Goal: Task Accomplishment & Management: Complete application form

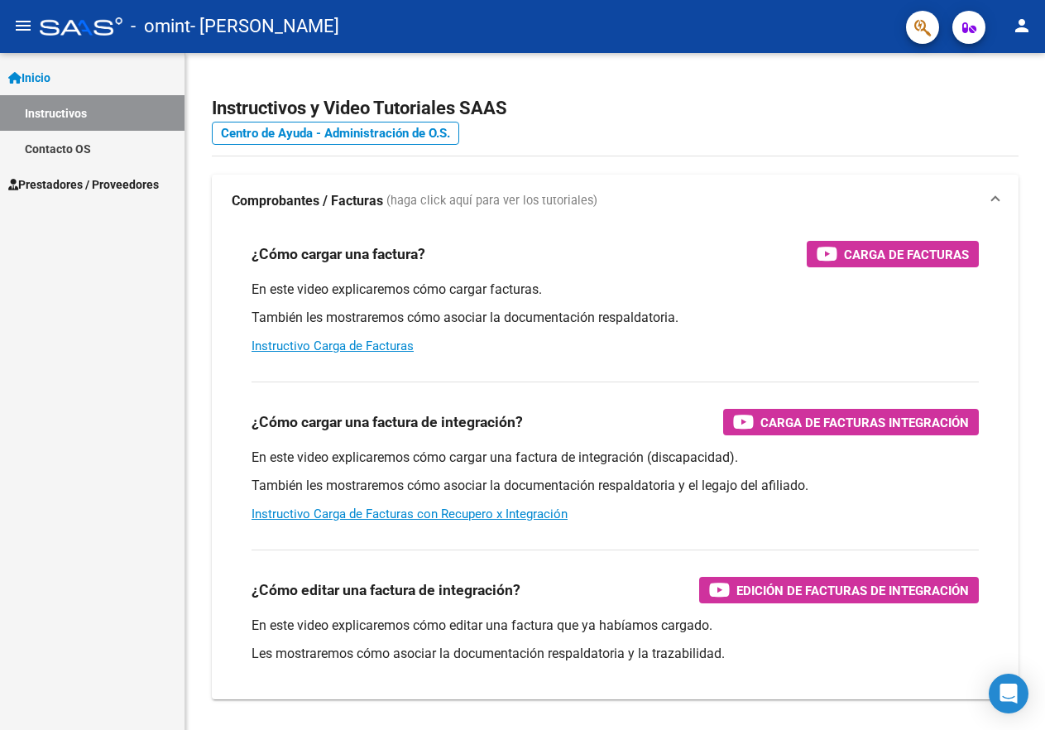
click at [73, 187] on span "Prestadores / Proveedores" at bounding box center [83, 184] width 151 height 18
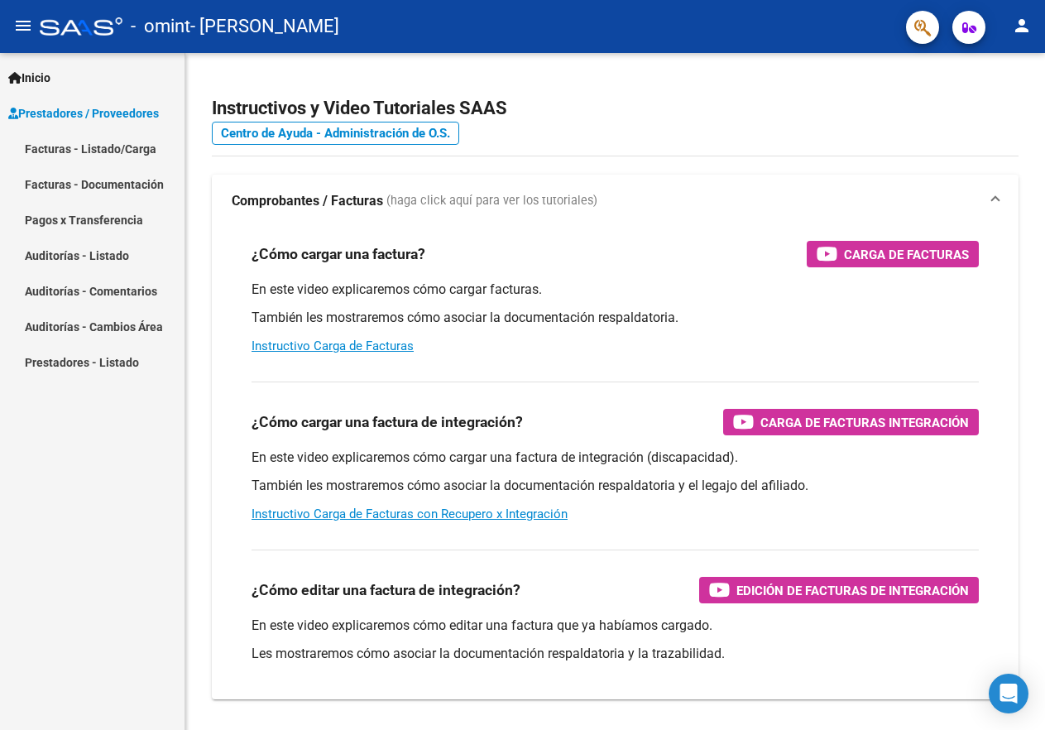
click at [86, 148] on link "Facturas - Listado/Carga" at bounding box center [92, 149] width 184 height 36
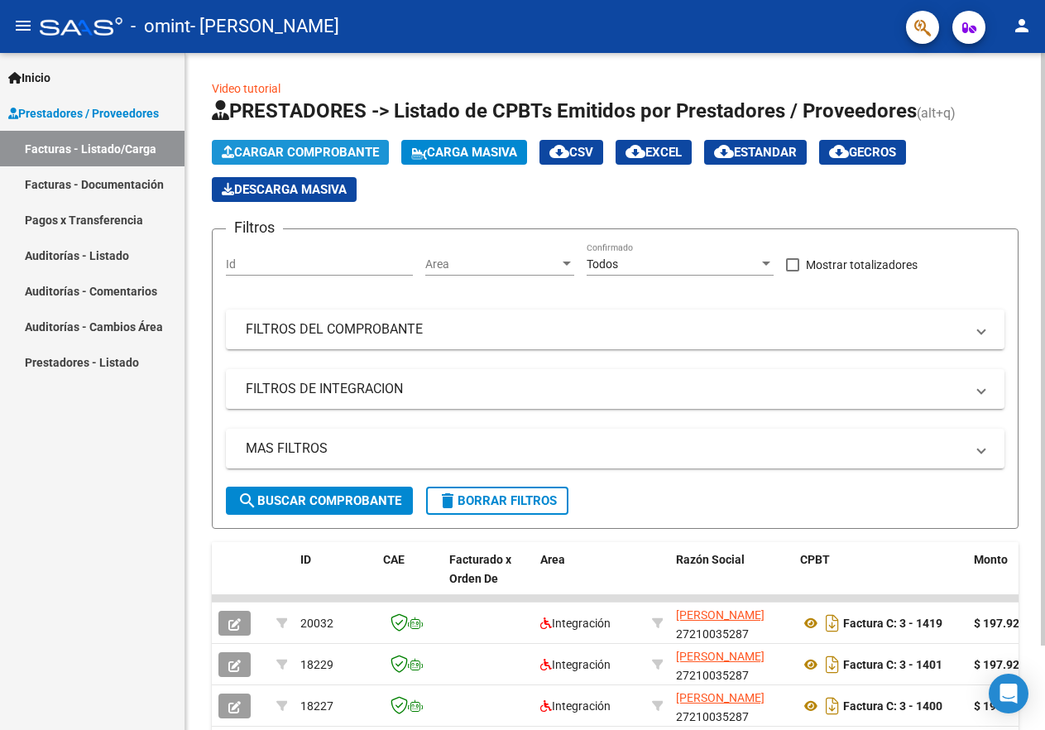
click at [299, 150] on span "Cargar Comprobante" at bounding box center [300, 152] width 157 height 15
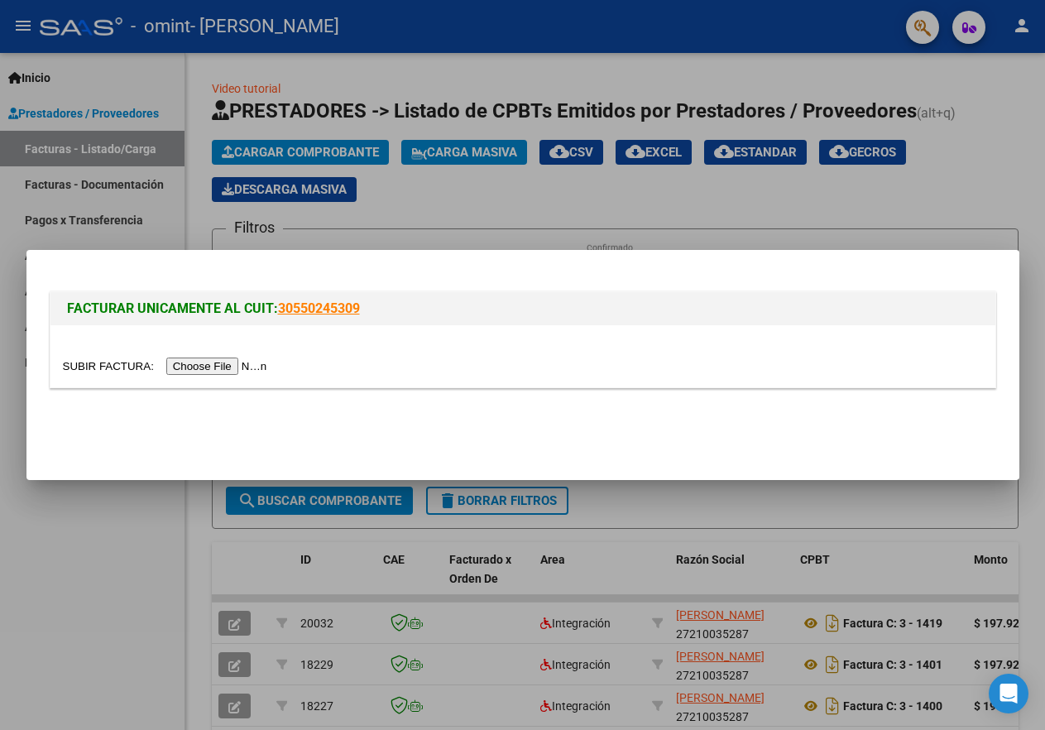
click at [256, 363] on input "file" at bounding box center [167, 365] width 209 height 17
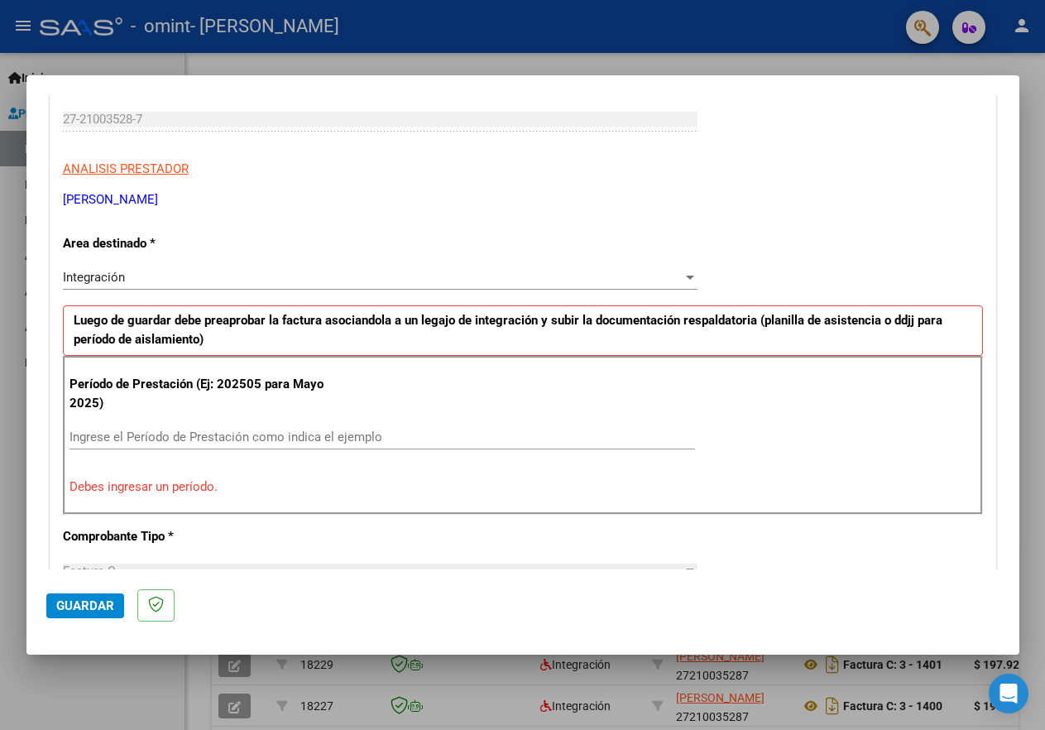
scroll to position [252, 0]
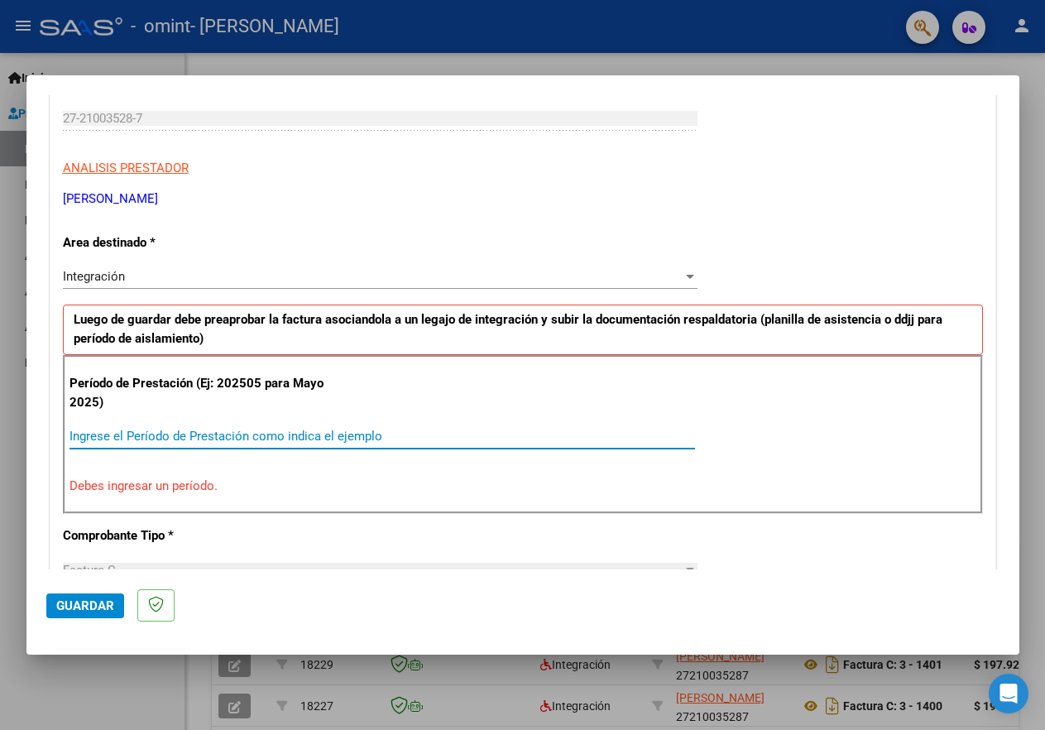
click at [165, 436] on input "Ingrese el Período de Prestación como indica el ejemplo" at bounding box center [381, 436] width 625 height 15
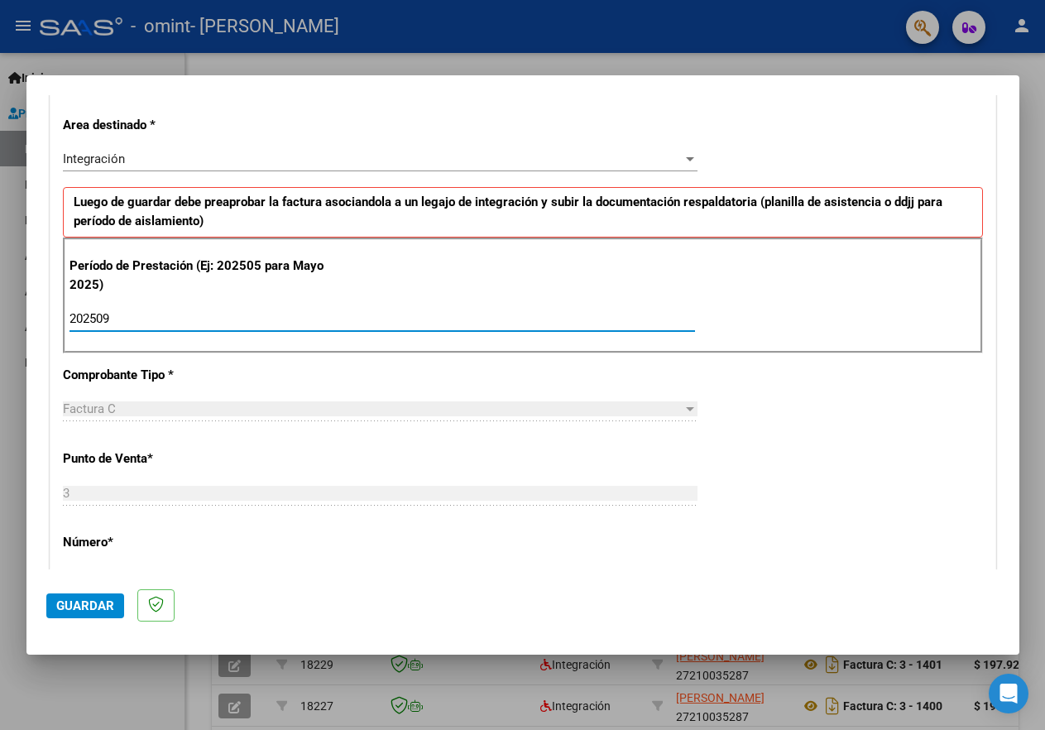
scroll to position [385, 0]
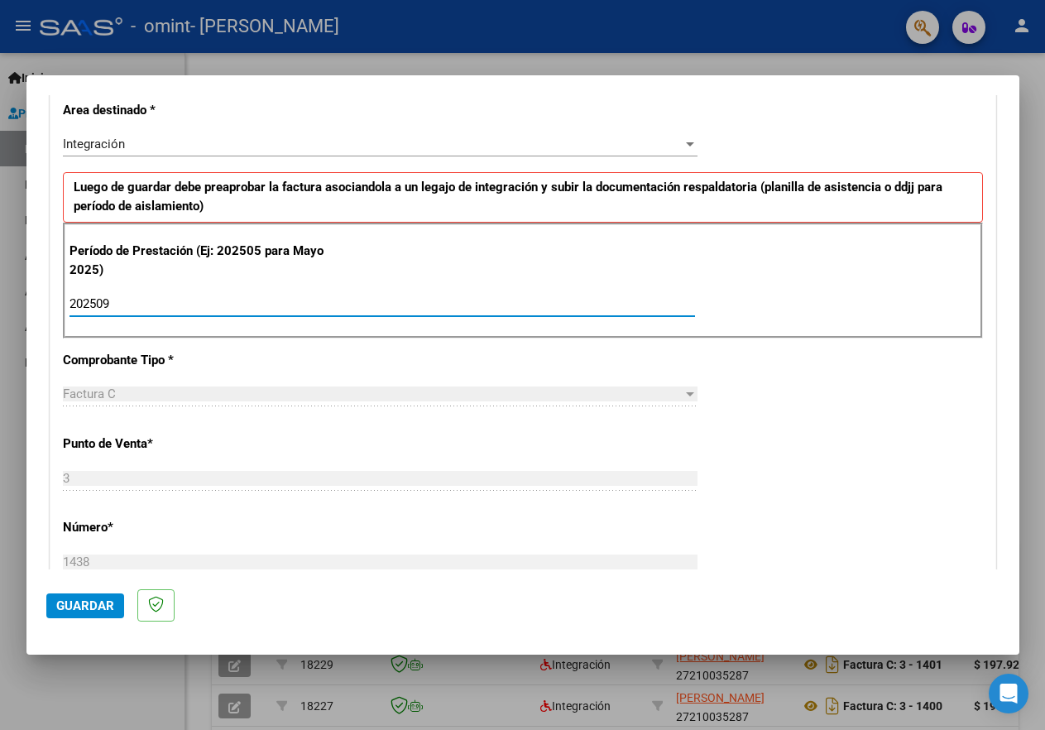
type input "202509"
click at [155, 395] on div "Factura C" at bounding box center [373, 393] width 620 height 15
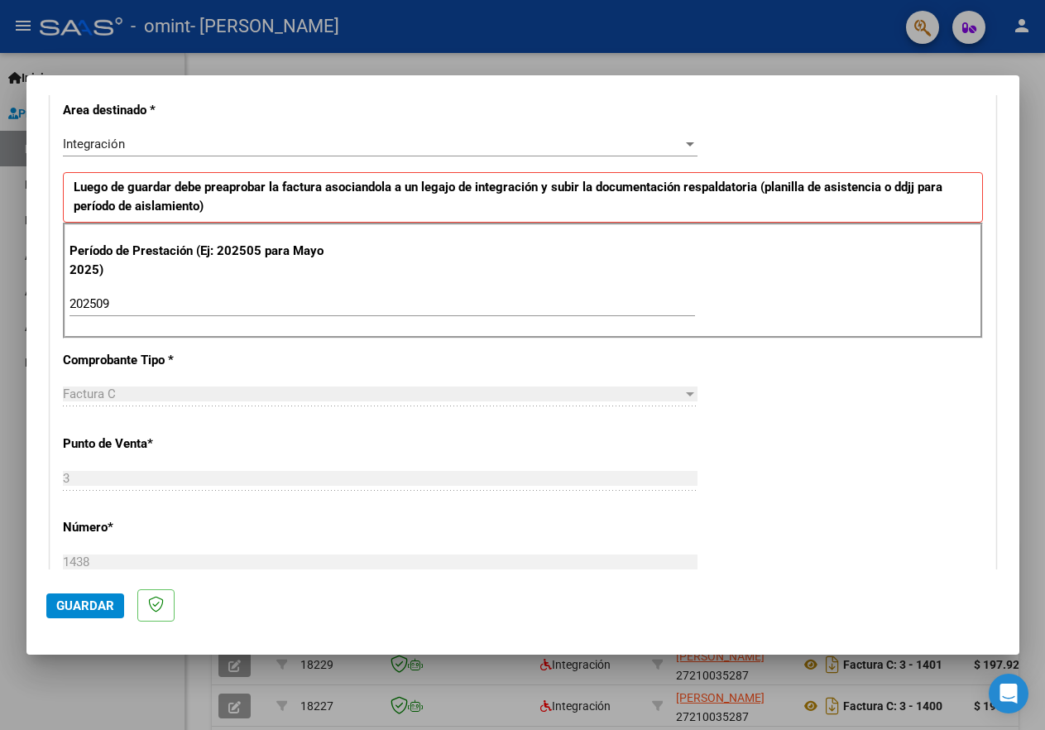
click at [637, 392] on div at bounding box center [690, 394] width 8 height 4
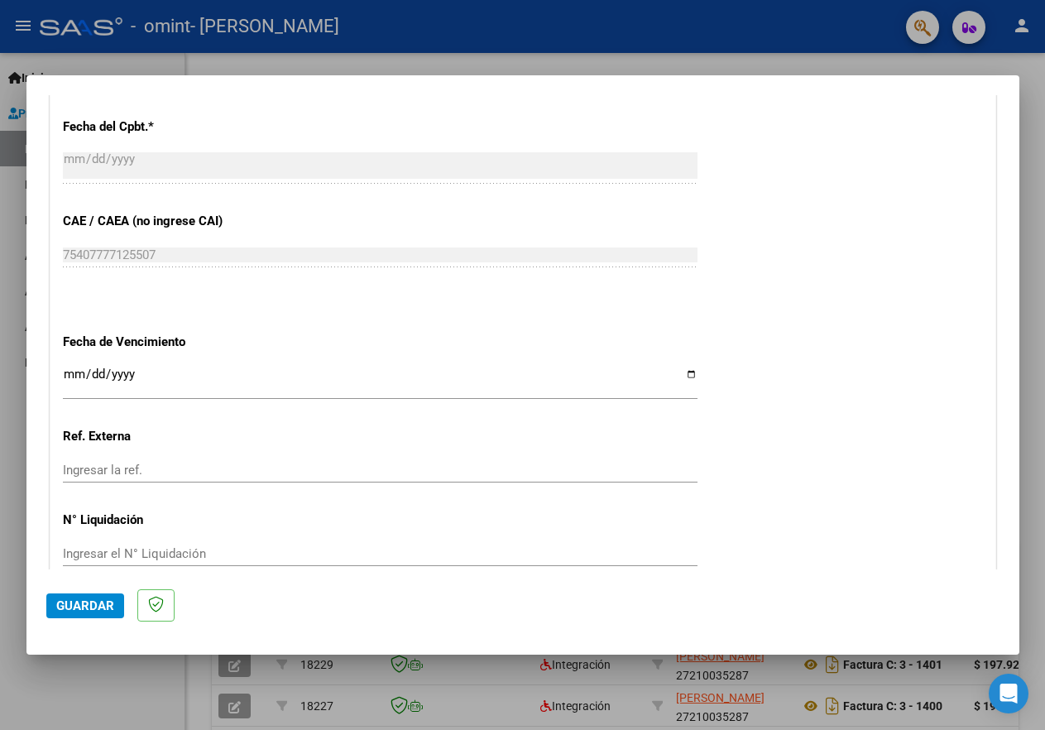
scroll to position [962, 0]
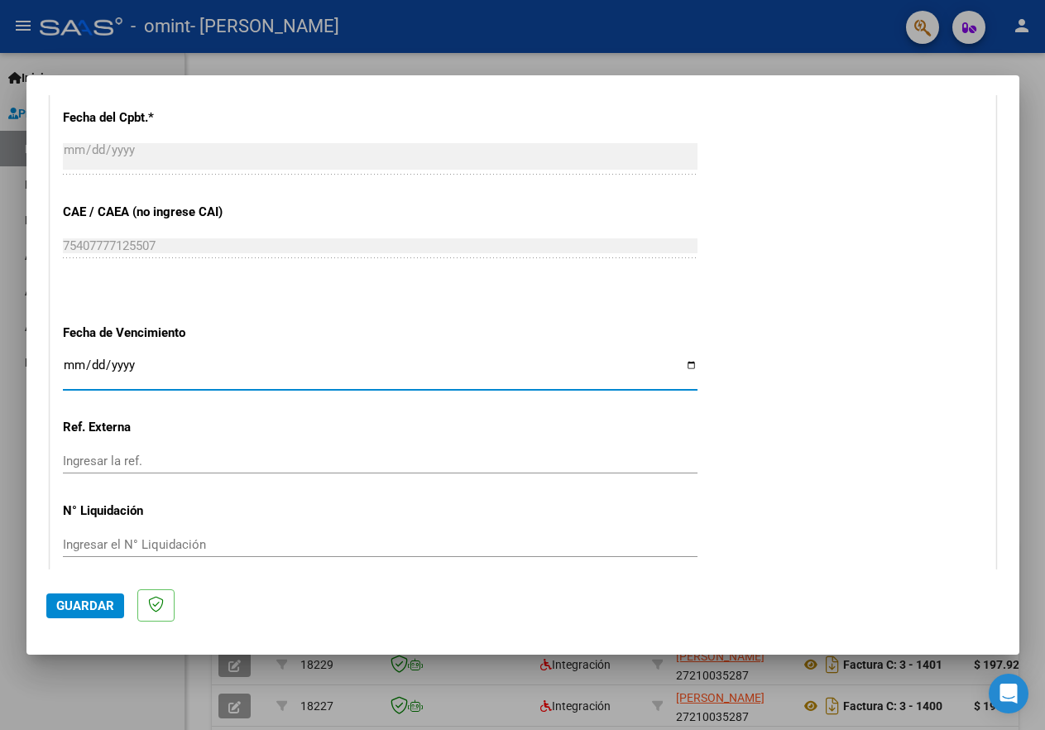
click at [637, 358] on input "Ingresar la fecha" at bounding box center [380, 371] width 635 height 26
type input "[DATE]"
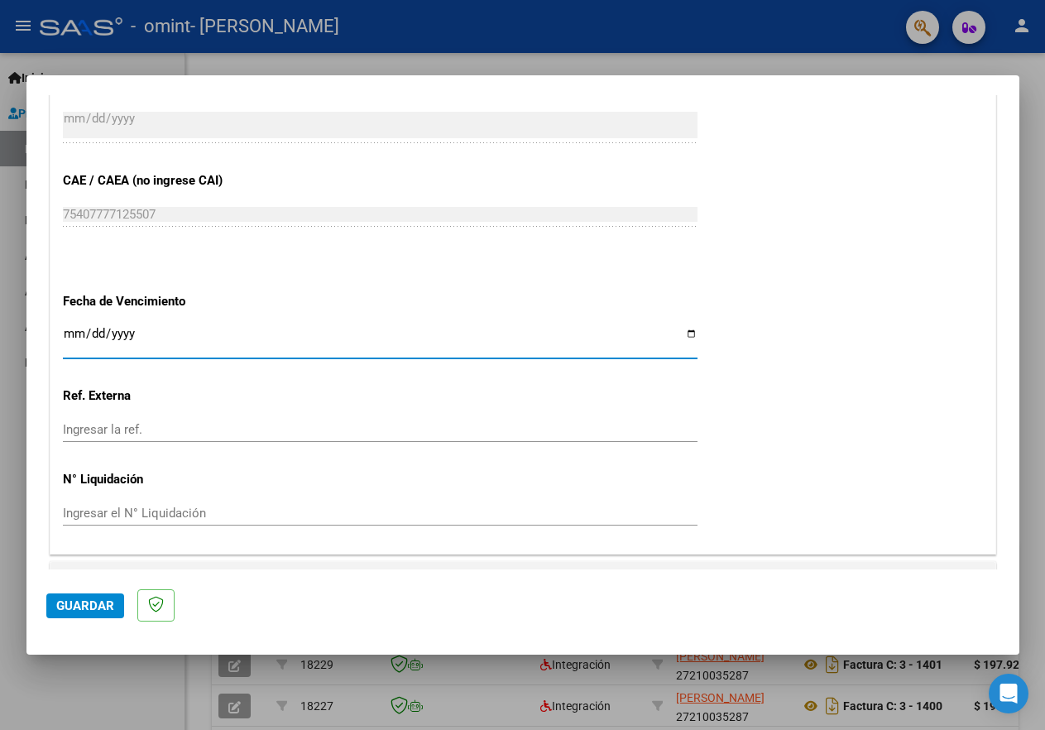
scroll to position [1012, 0]
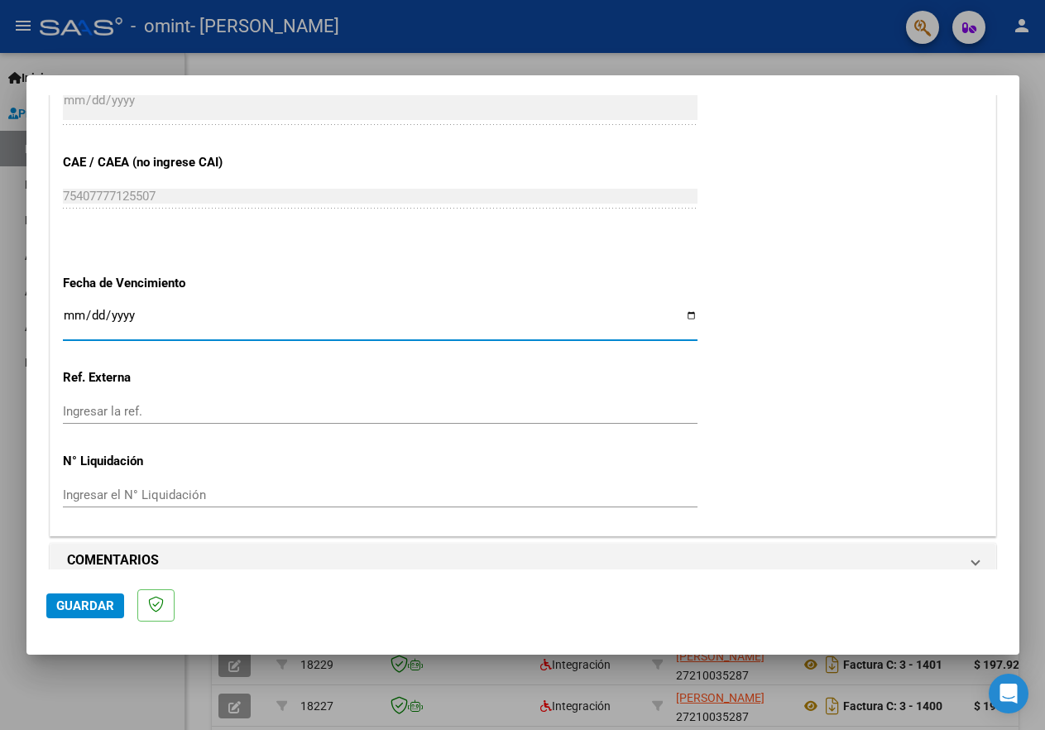
click at [92, 606] on span "Guardar" at bounding box center [85, 605] width 58 height 15
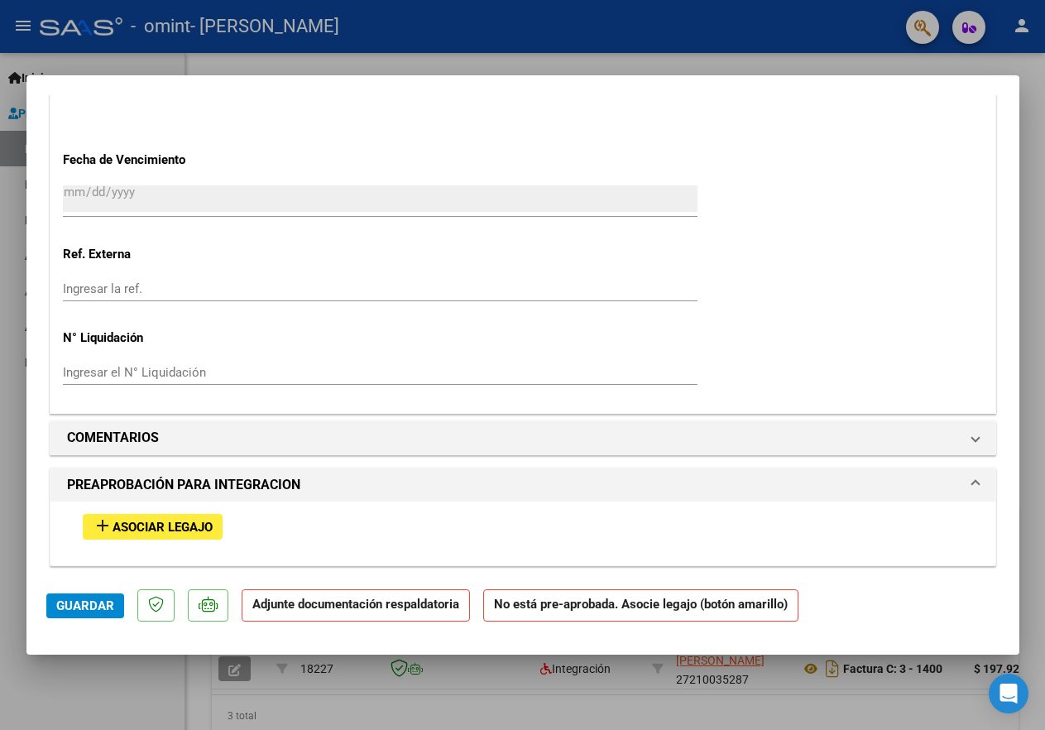
scroll to position [1073, 0]
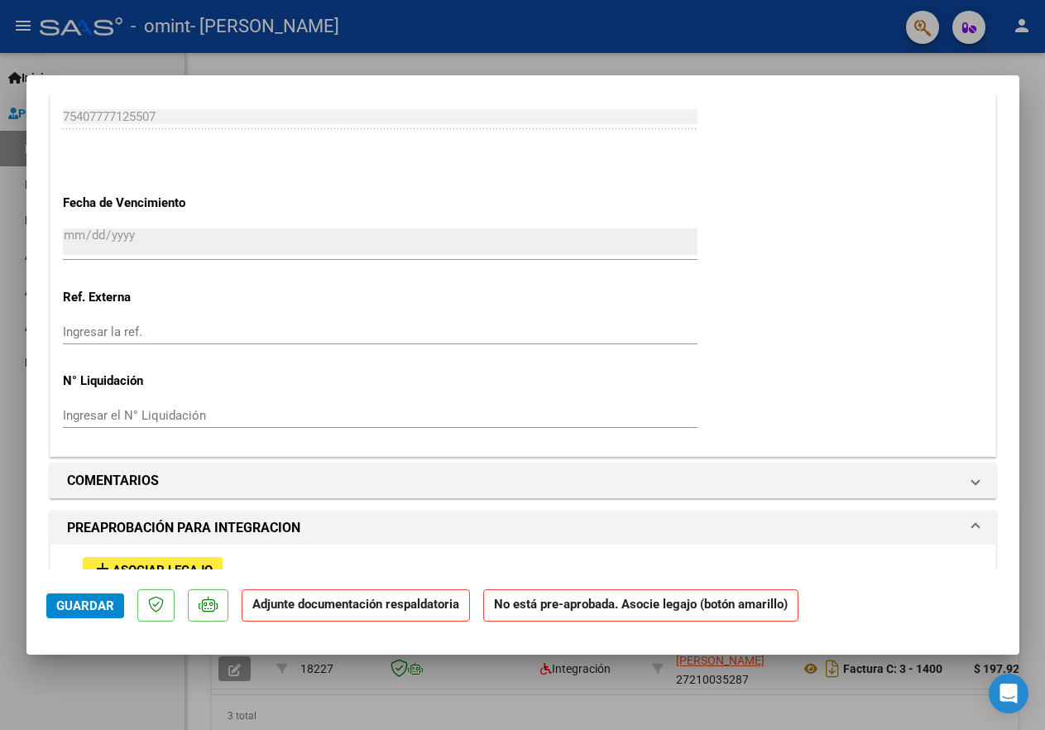
click at [304, 607] on strong "Adjunte documentación respaldatoria" at bounding box center [355, 603] width 207 height 15
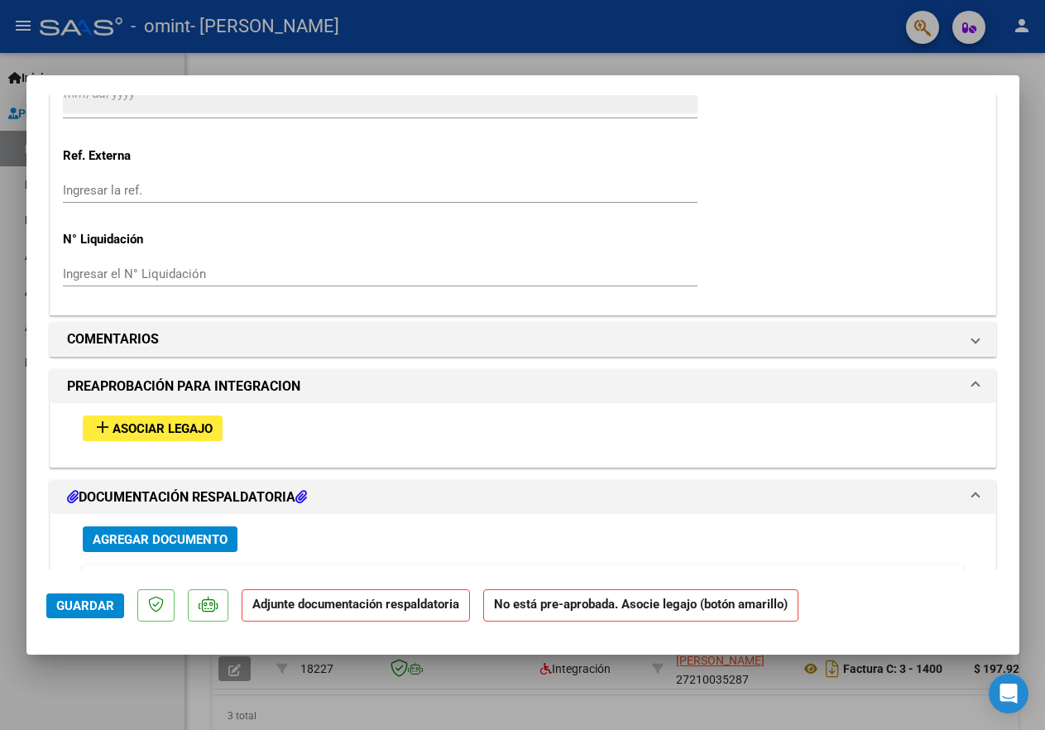
scroll to position [1217, 0]
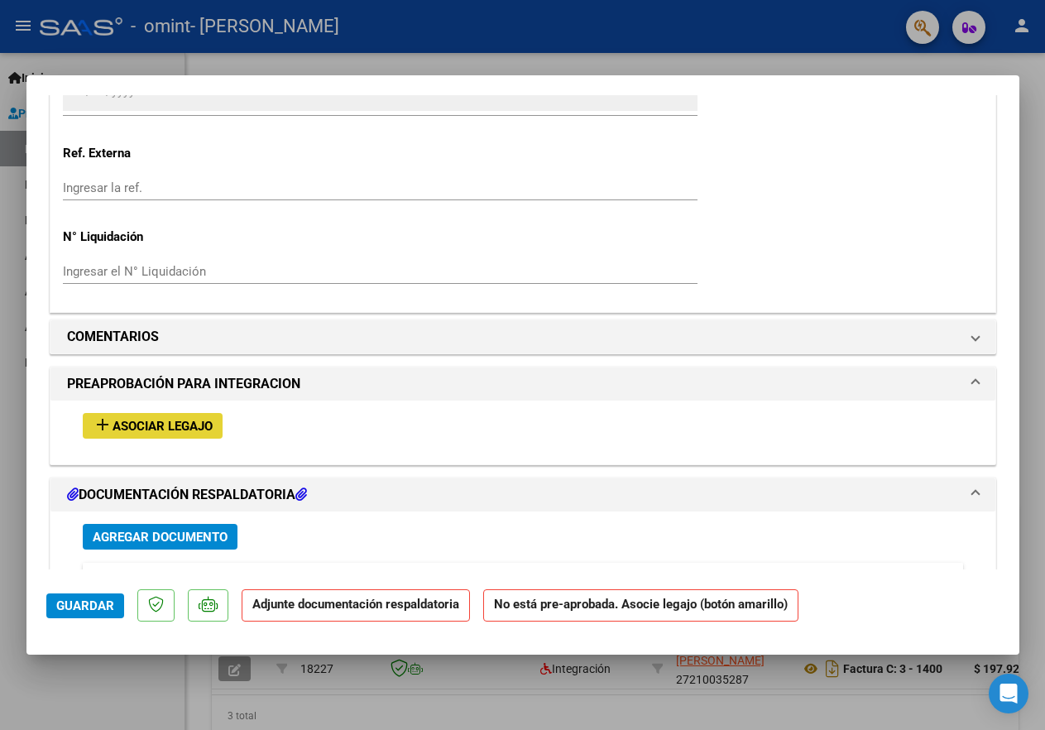
click at [111, 414] on mat-icon "add" at bounding box center [103, 424] width 20 height 20
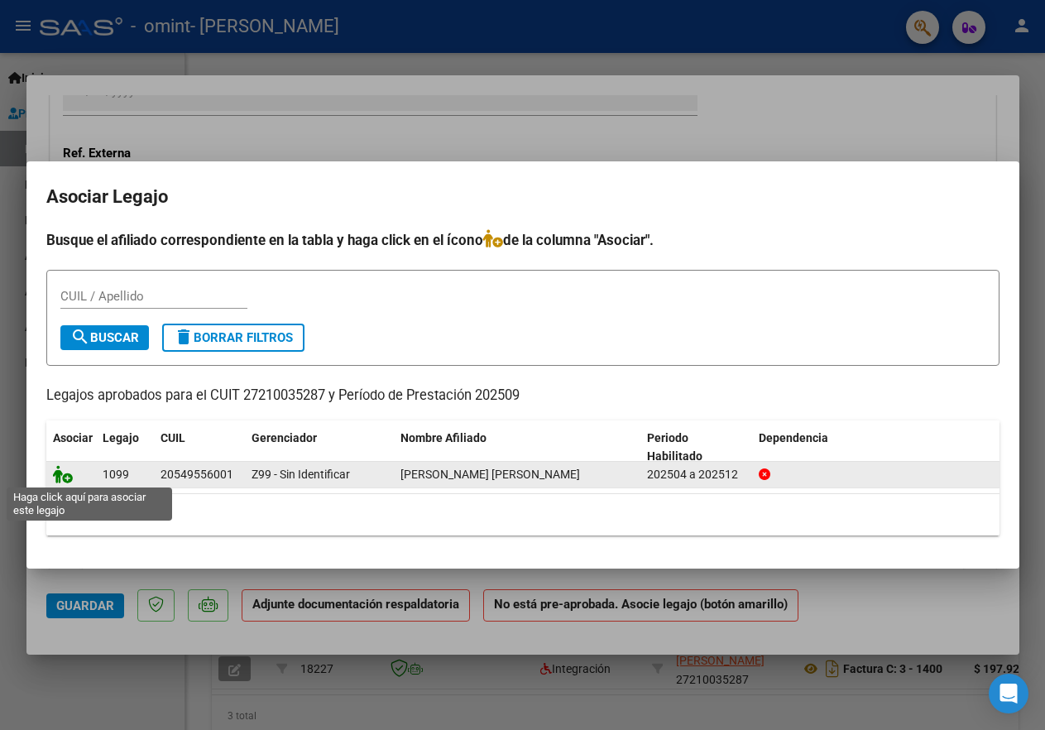
click at [69, 477] on icon at bounding box center [63, 474] width 20 height 18
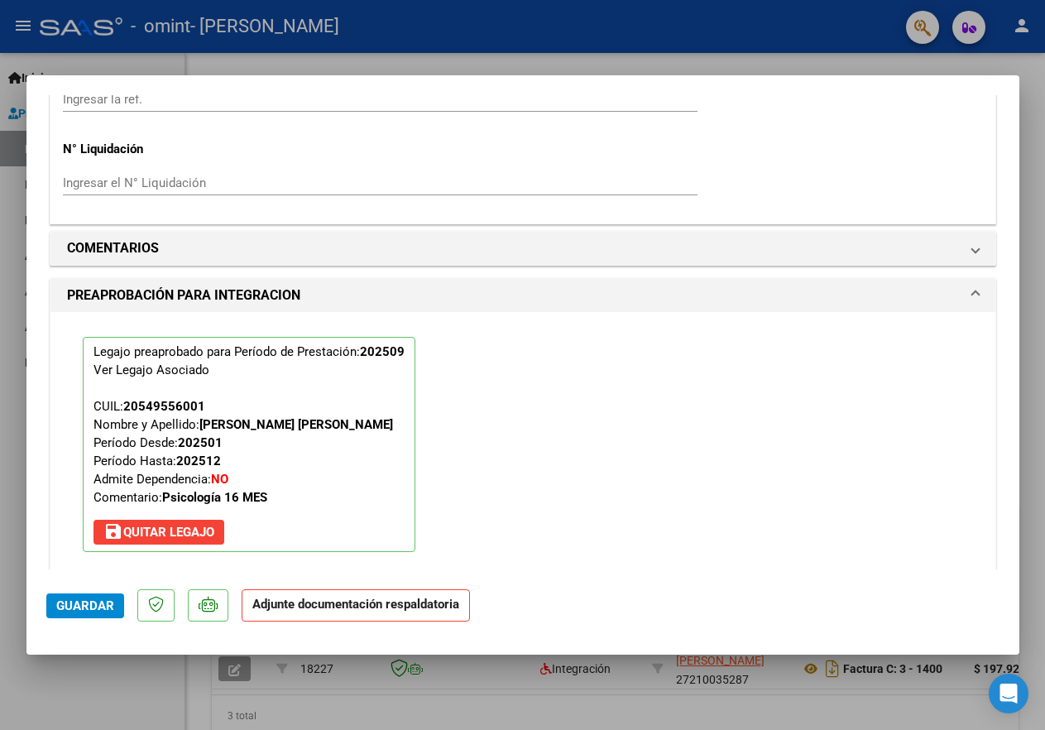
scroll to position [1389, 0]
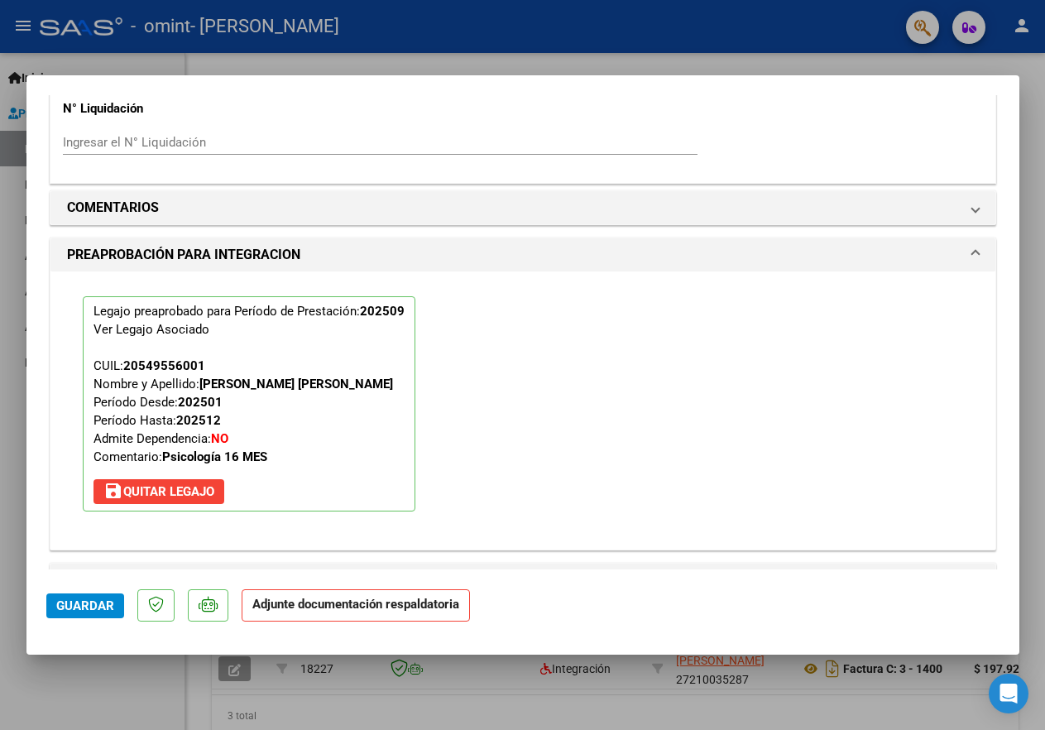
click at [294, 607] on strong "Adjunte documentación respaldatoria" at bounding box center [355, 603] width 207 height 15
click at [100, 605] on span "Guardar" at bounding box center [85, 605] width 58 height 15
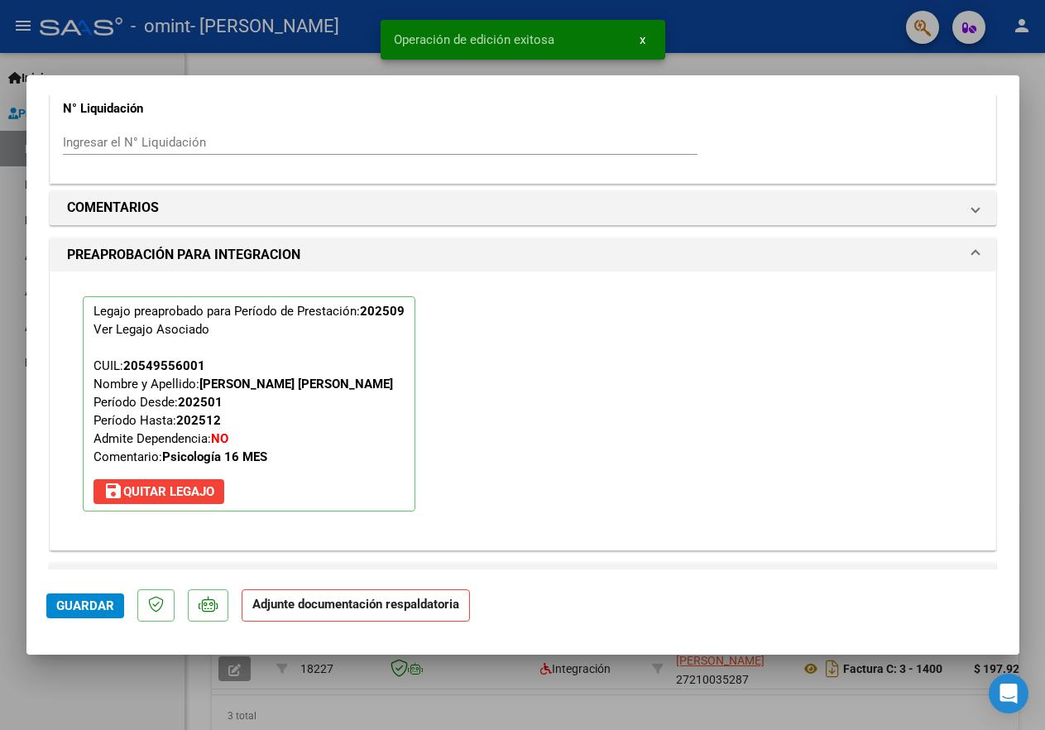
click at [291, 602] on strong "Adjunte documentación respaldatoria" at bounding box center [355, 603] width 207 height 15
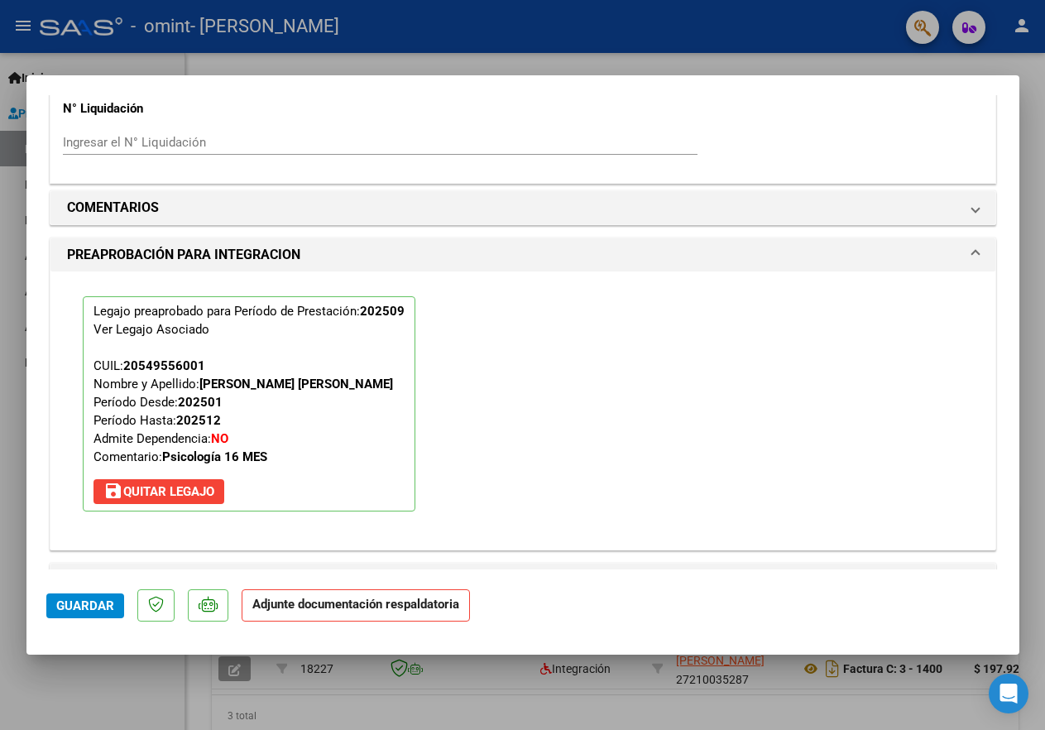
click at [219, 570] on h1 "DOCUMENTACIÓN RESPALDATORIA" at bounding box center [187, 580] width 240 height 20
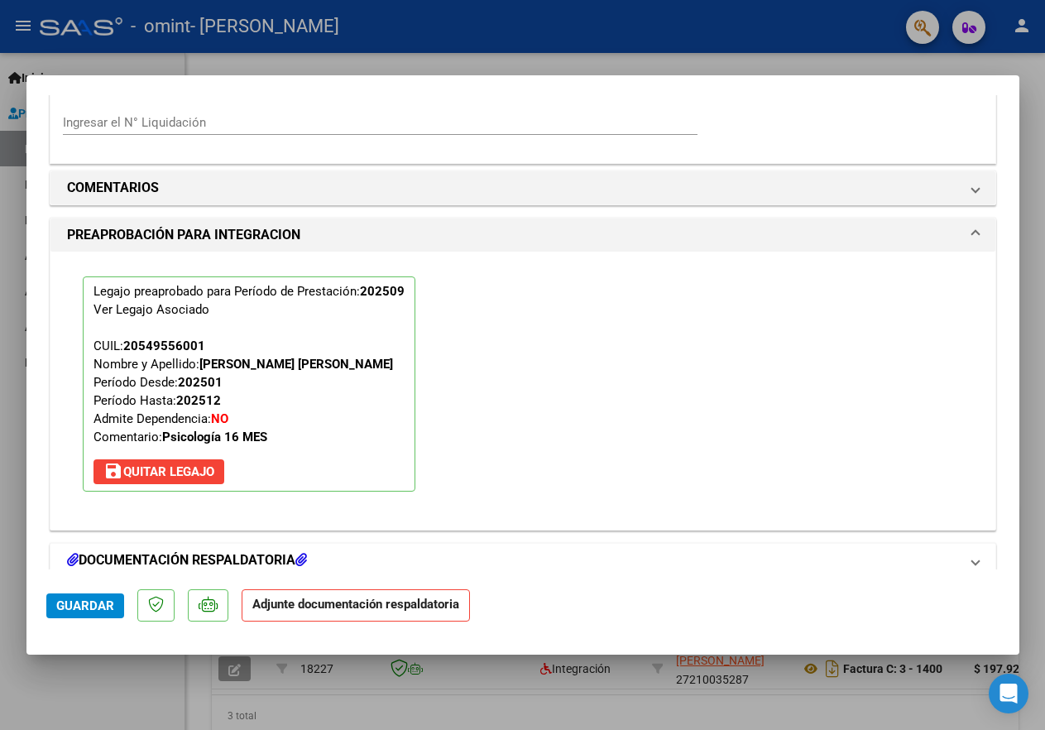
click at [73, 553] on icon at bounding box center [73, 559] width 12 height 13
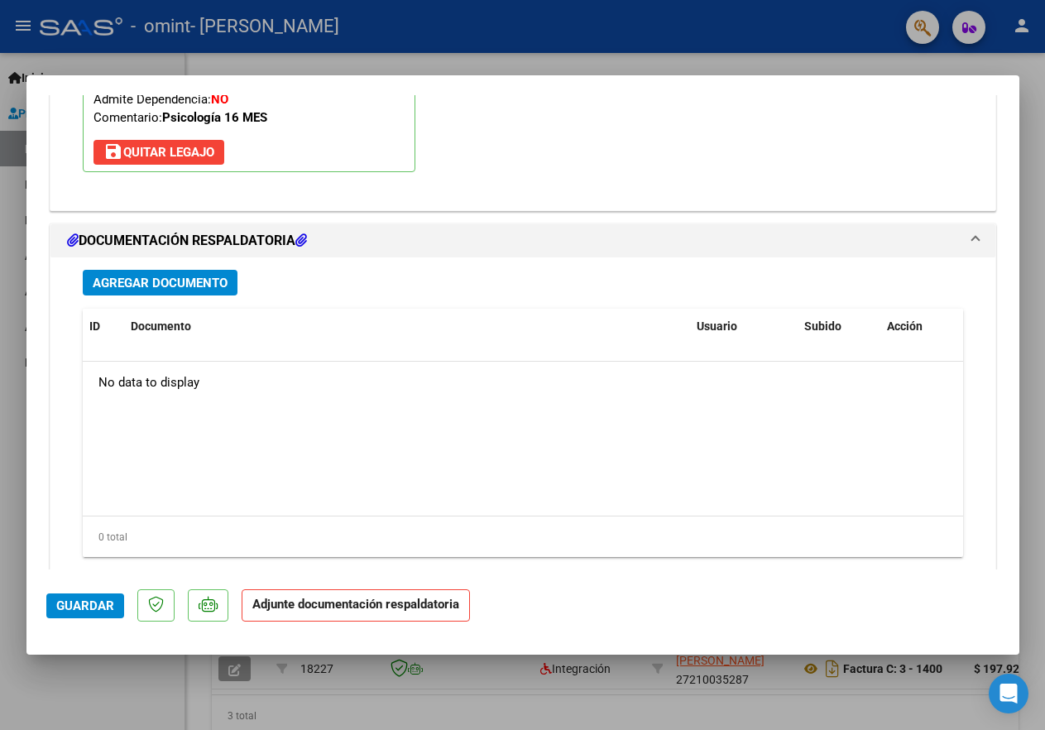
scroll to position [1747, 0]
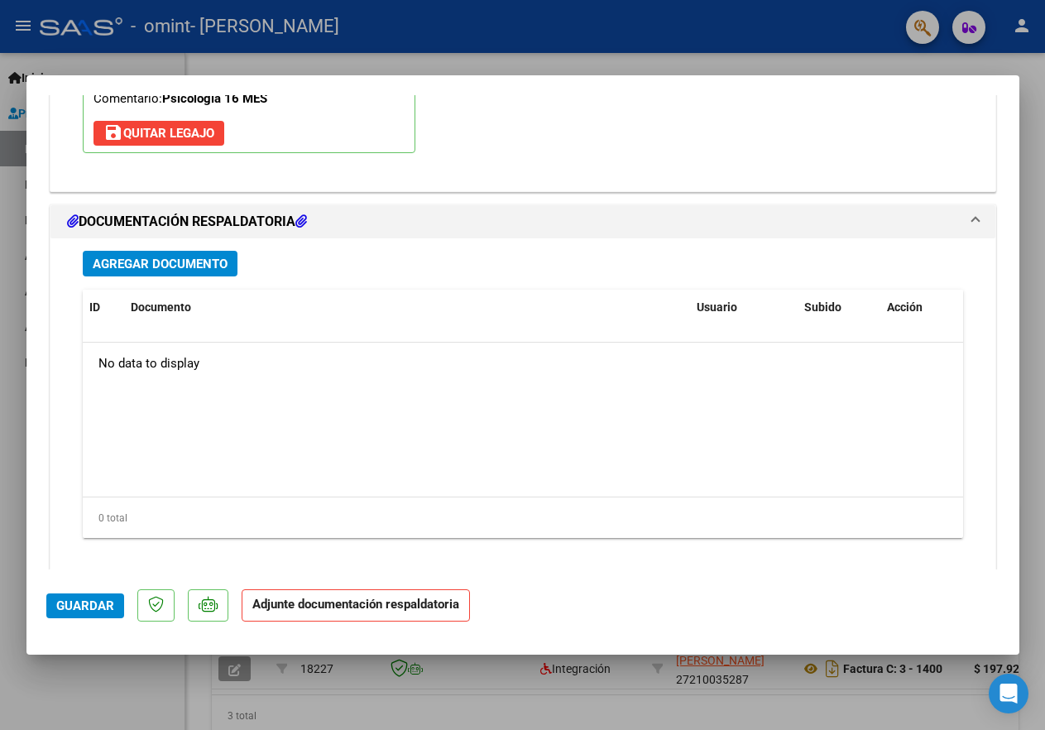
click at [171, 256] on span "Agregar Documento" at bounding box center [160, 263] width 135 height 15
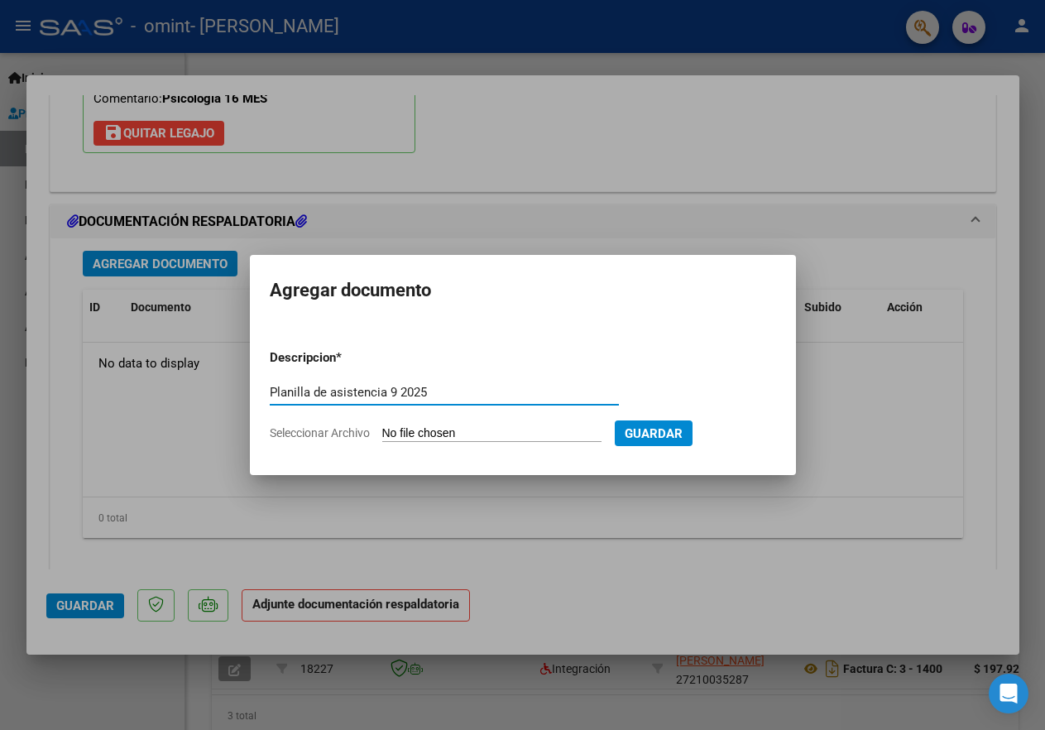
type input "Planilla de asistencia 9 2025"
click at [407, 434] on input "Seleccionar Archivo" at bounding box center [491, 434] width 219 height 16
type input "C:\fakepath\asistencia 27210035287_011_00003_00001438.pdf"
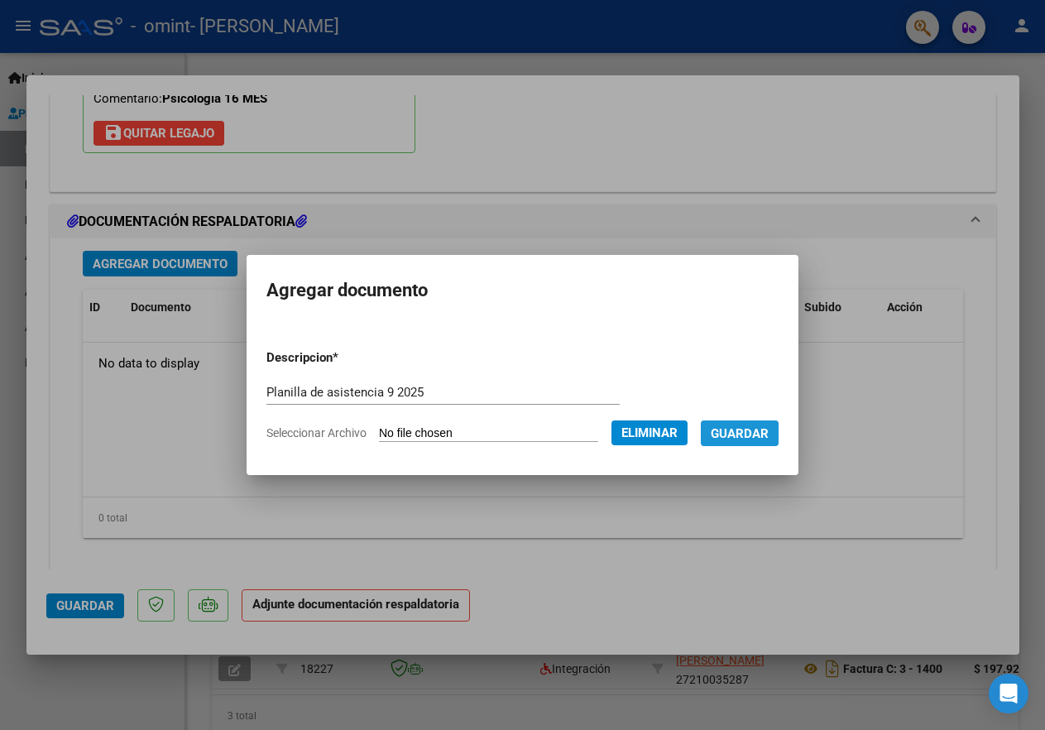
click at [637, 429] on span "Guardar" at bounding box center [740, 433] width 58 height 15
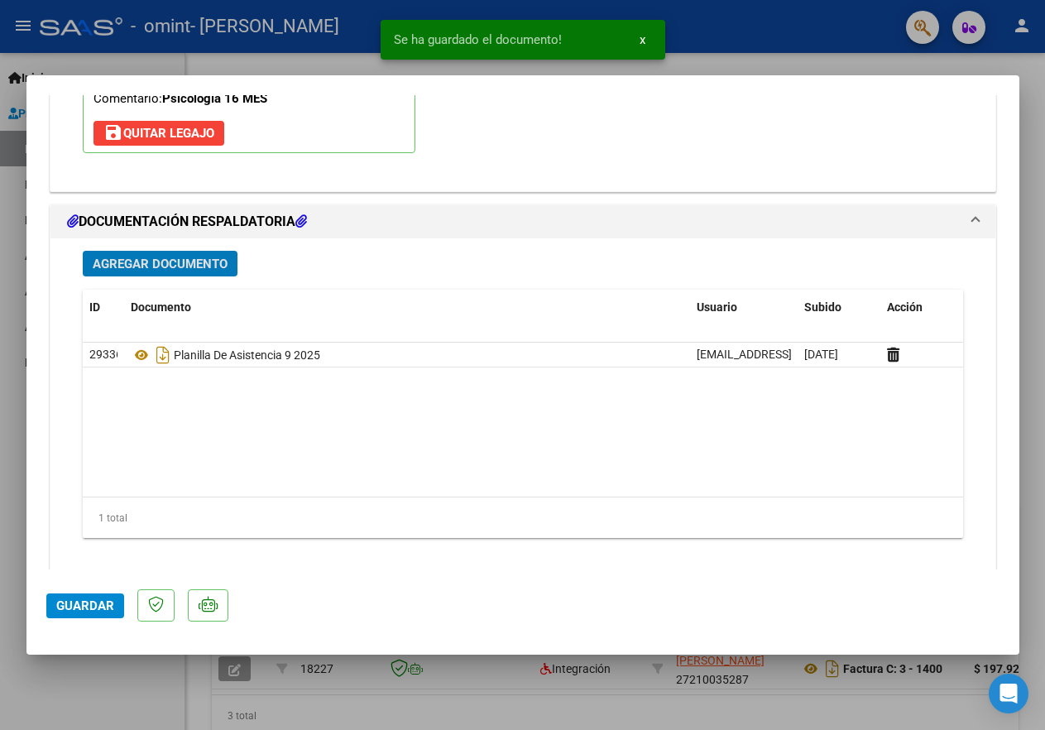
click at [77, 602] on span "Guardar" at bounding box center [85, 605] width 58 height 15
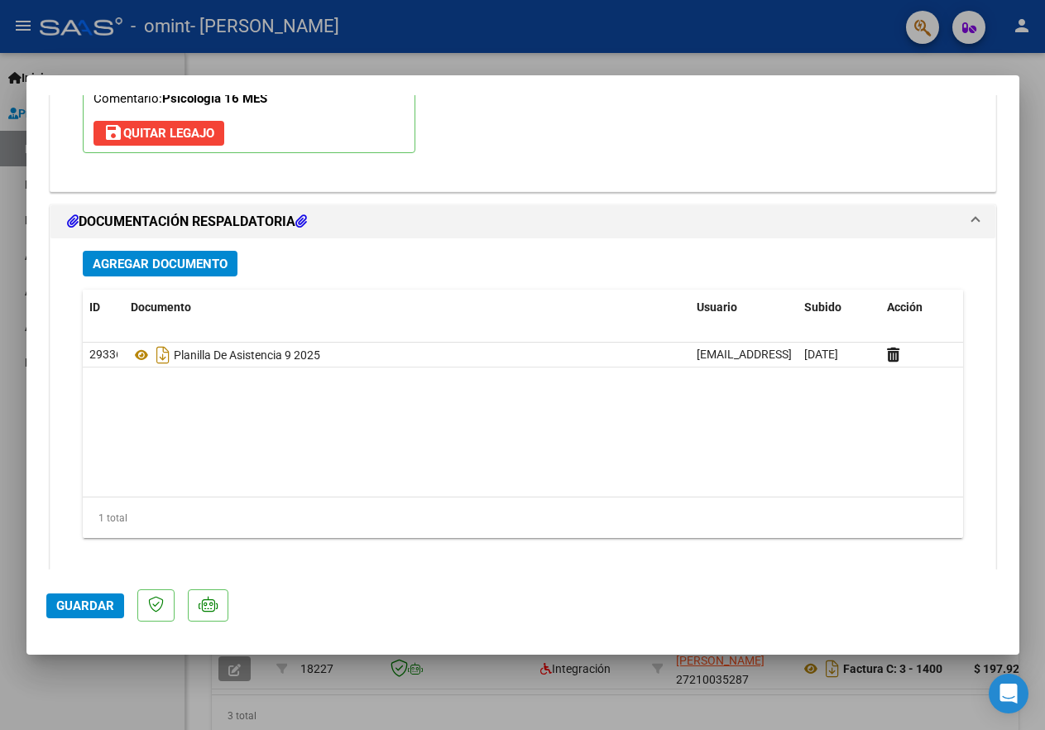
drag, startPoint x: 1015, startPoint y: 560, endPoint x: 990, endPoint y: 607, distance: 53.3
click at [637, 605] on mat-dialog-container "COMPROBANTE VER COMPROBANTE ESTADO: Recibida. En proceso de confirmacion/acepta…" at bounding box center [522, 364] width 993 height 579
drag, startPoint x: 1014, startPoint y: 557, endPoint x: 1019, endPoint y: 629, distance: 72.1
click at [637, 629] on div "COMPROBANTE VER COMPROBANTE ESTADO: Recibida. En proceso de confirmacion/acepta…" at bounding box center [522, 365] width 1045 height 730
click at [94, 607] on span "Guardar" at bounding box center [85, 605] width 58 height 15
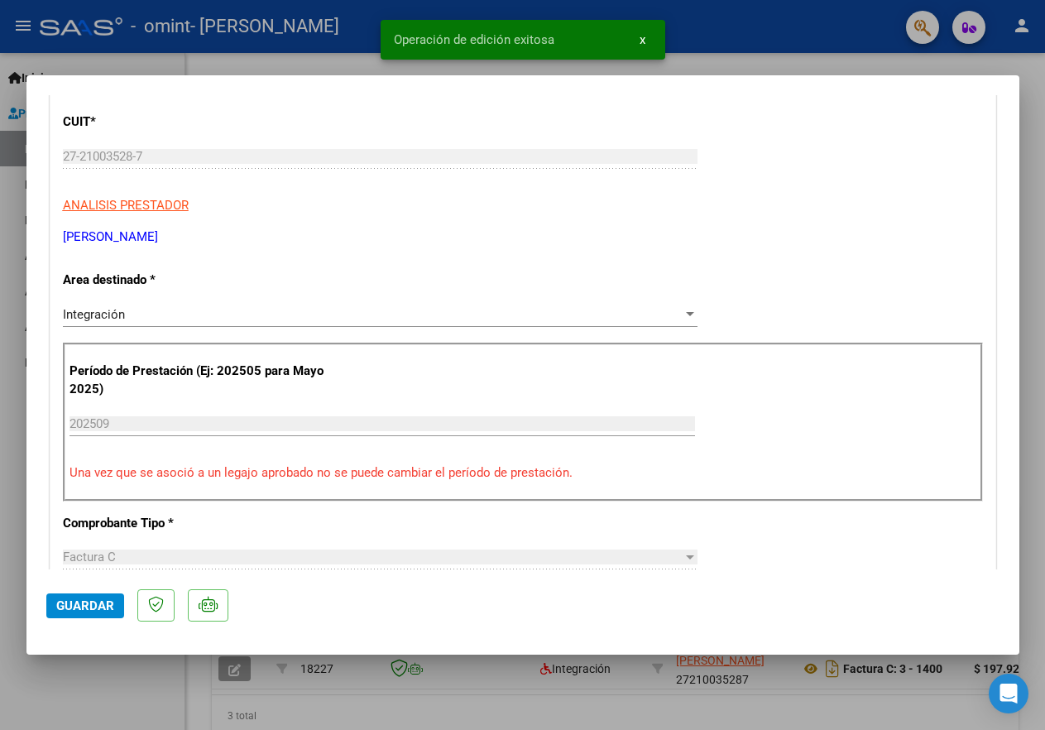
scroll to position [0, 0]
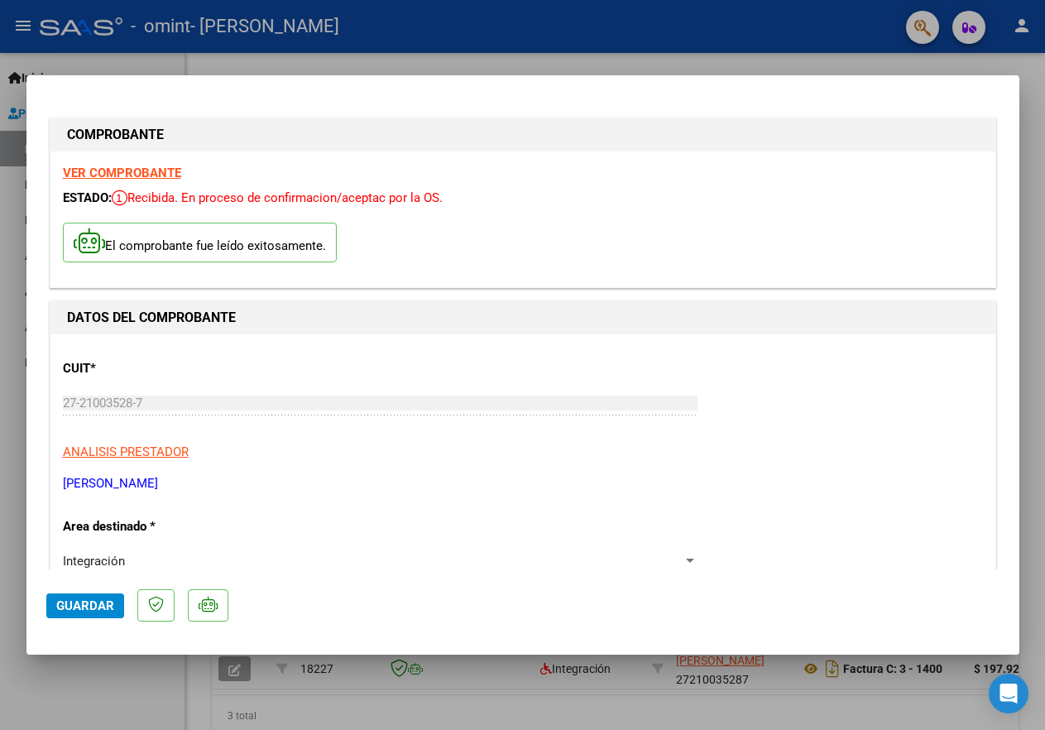
click at [637, 184] on div "VER COMPROBANTE ESTADO: Recibida. En proceso de confirmacion/aceptac por la OS.…" at bounding box center [522, 219] width 945 height 137
click at [19, 24] on div at bounding box center [522, 365] width 1045 height 730
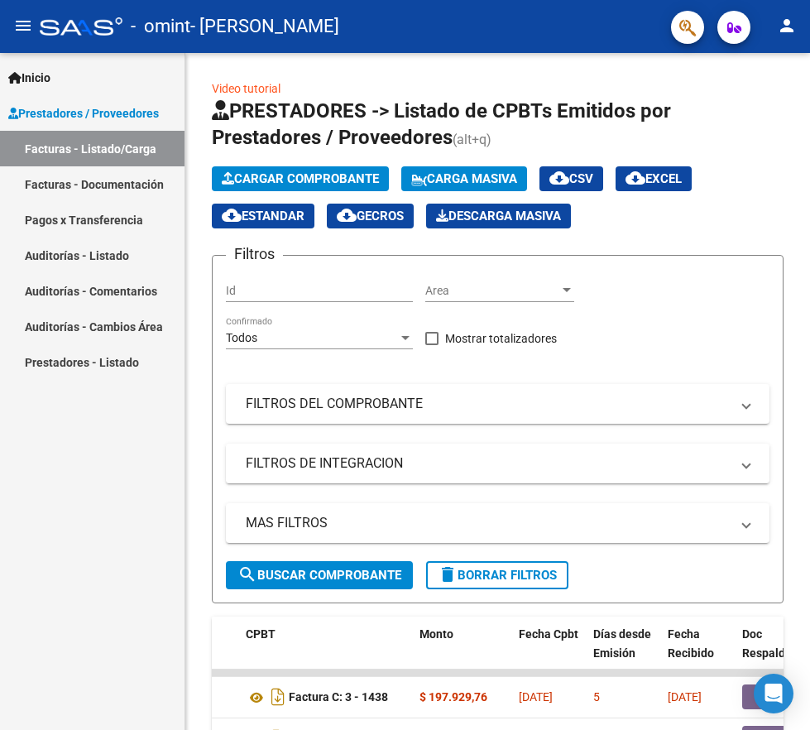
click at [116, 214] on link "Pagos x Transferencia" at bounding box center [92, 220] width 184 height 36
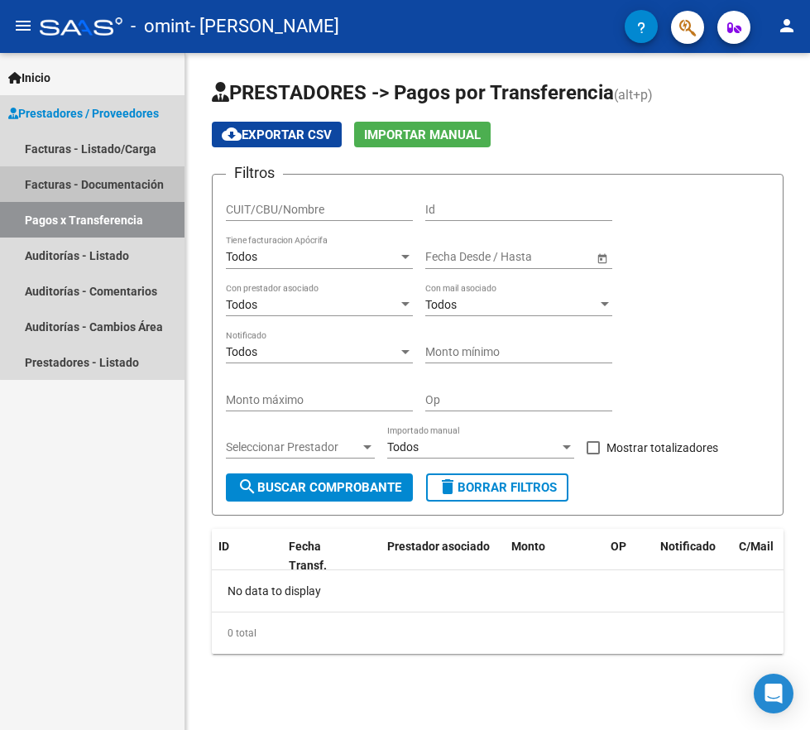
click at [117, 180] on link "Facturas - Documentación" at bounding box center [92, 184] width 184 height 36
